Goal: Information Seeking & Learning: Check status

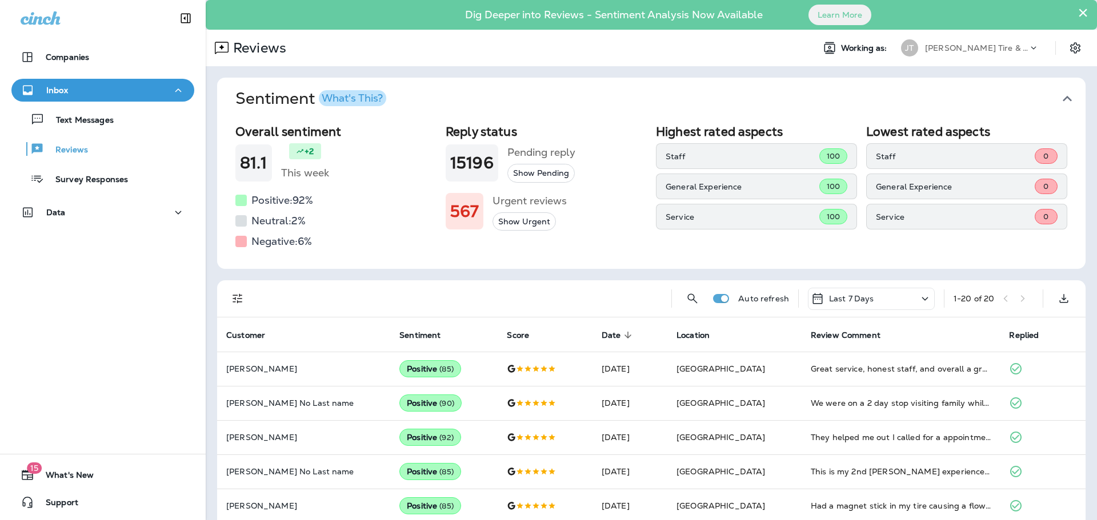
scroll to position [57, 0]
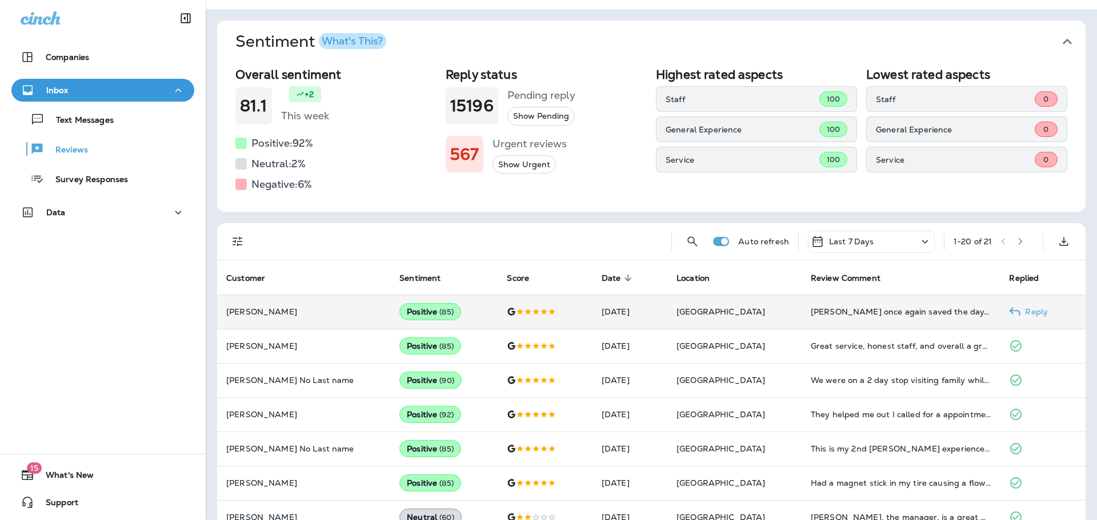
click at [833, 312] on div "[PERSON_NAME] once again saved the day. Excellent service!" at bounding box center [901, 311] width 181 height 11
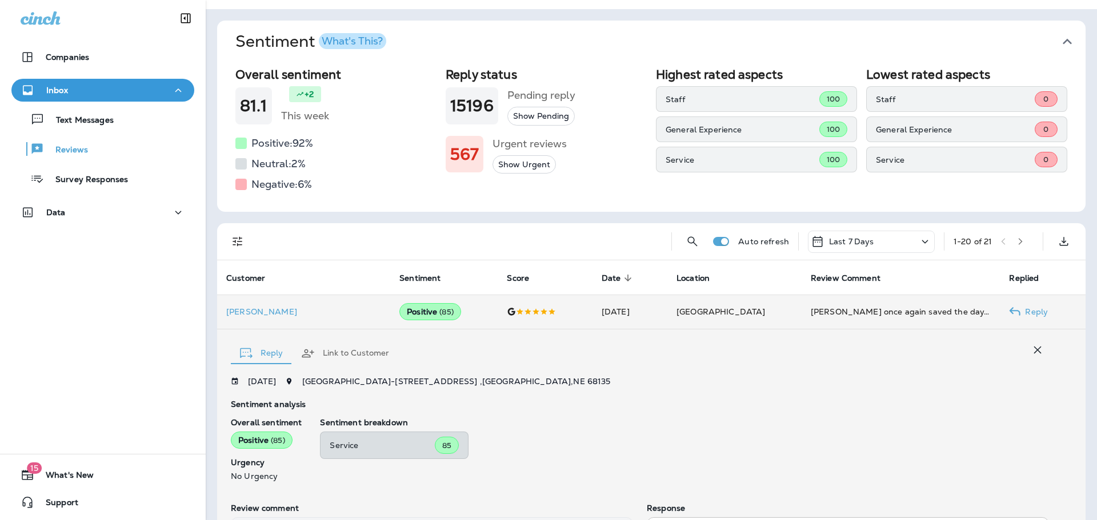
scroll to position [214, 0]
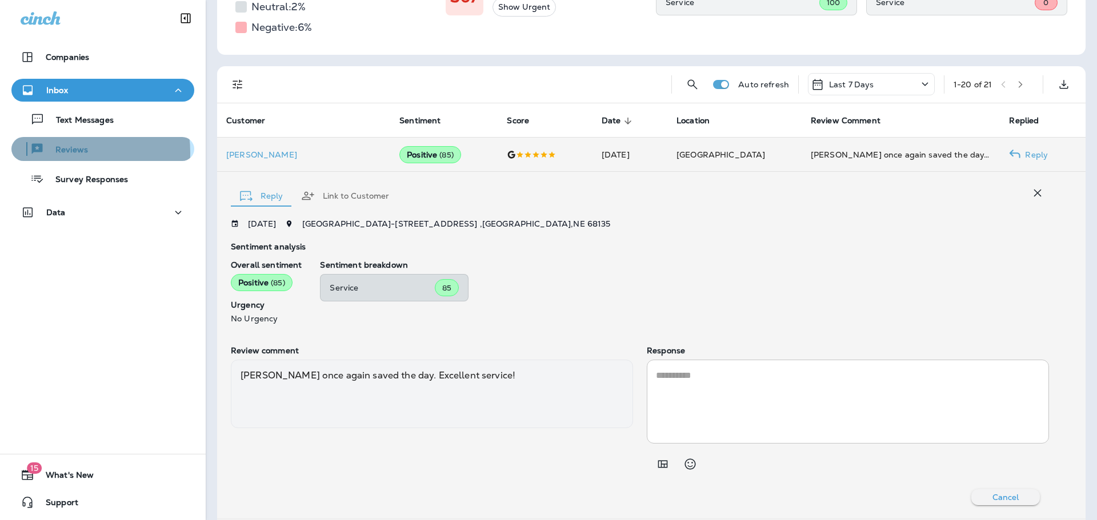
click at [57, 153] on p "Reviews" at bounding box center [66, 150] width 44 height 11
click at [78, 147] on p "Reviews" at bounding box center [66, 150] width 44 height 11
click at [65, 155] on p "Reviews" at bounding box center [66, 150] width 44 height 11
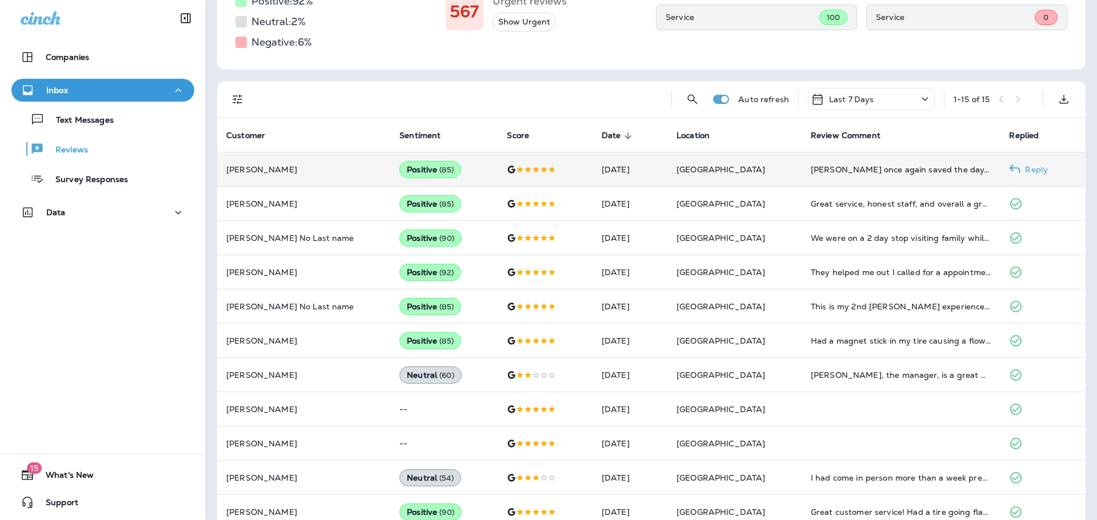
scroll to position [171, 0]
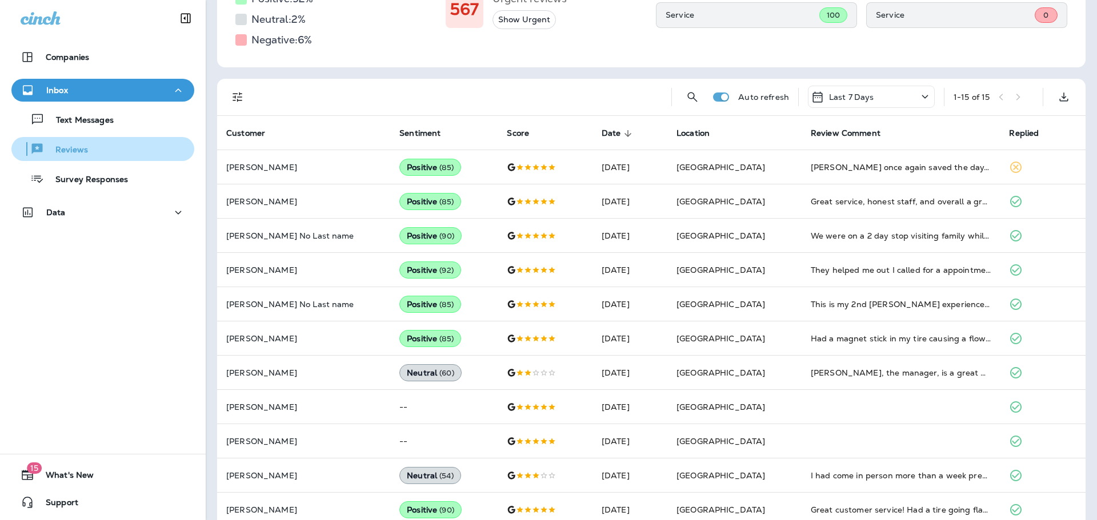
click at [71, 156] on div "Reviews" at bounding box center [52, 149] width 72 height 17
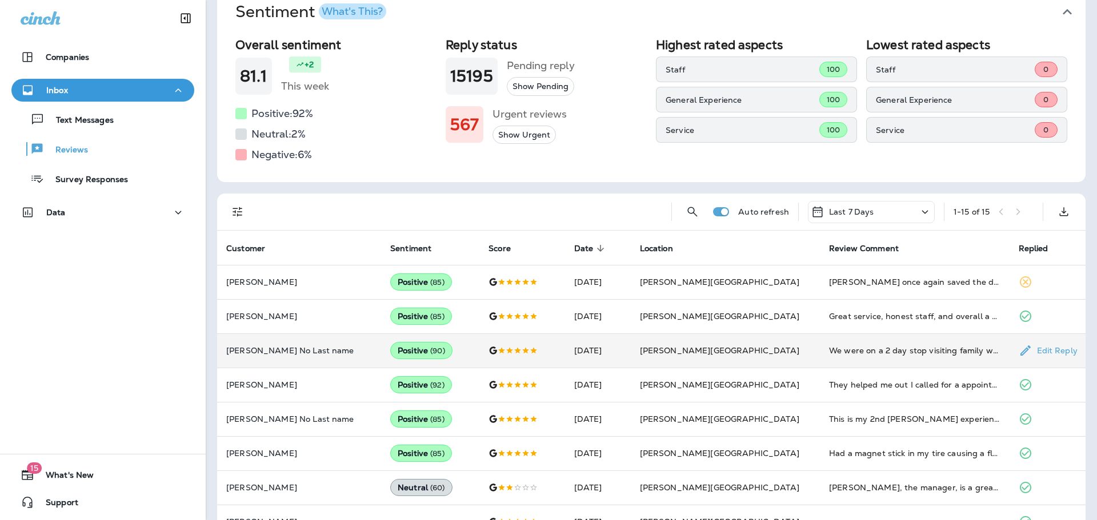
scroll to position [114, 0]
